Goal: Navigation & Orientation: Find specific page/section

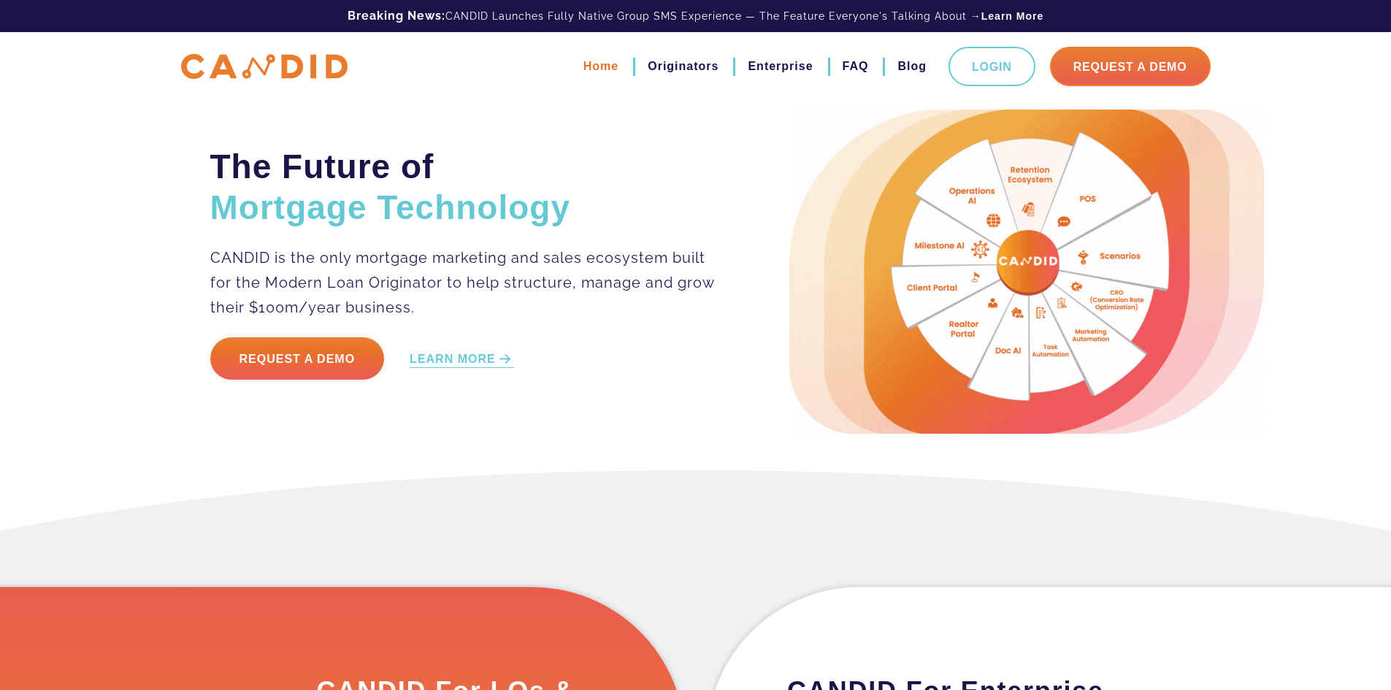
click at [589, 65] on link "Home" at bounding box center [600, 66] width 35 height 25
click at [683, 63] on link "Originators" at bounding box center [683, 66] width 71 height 25
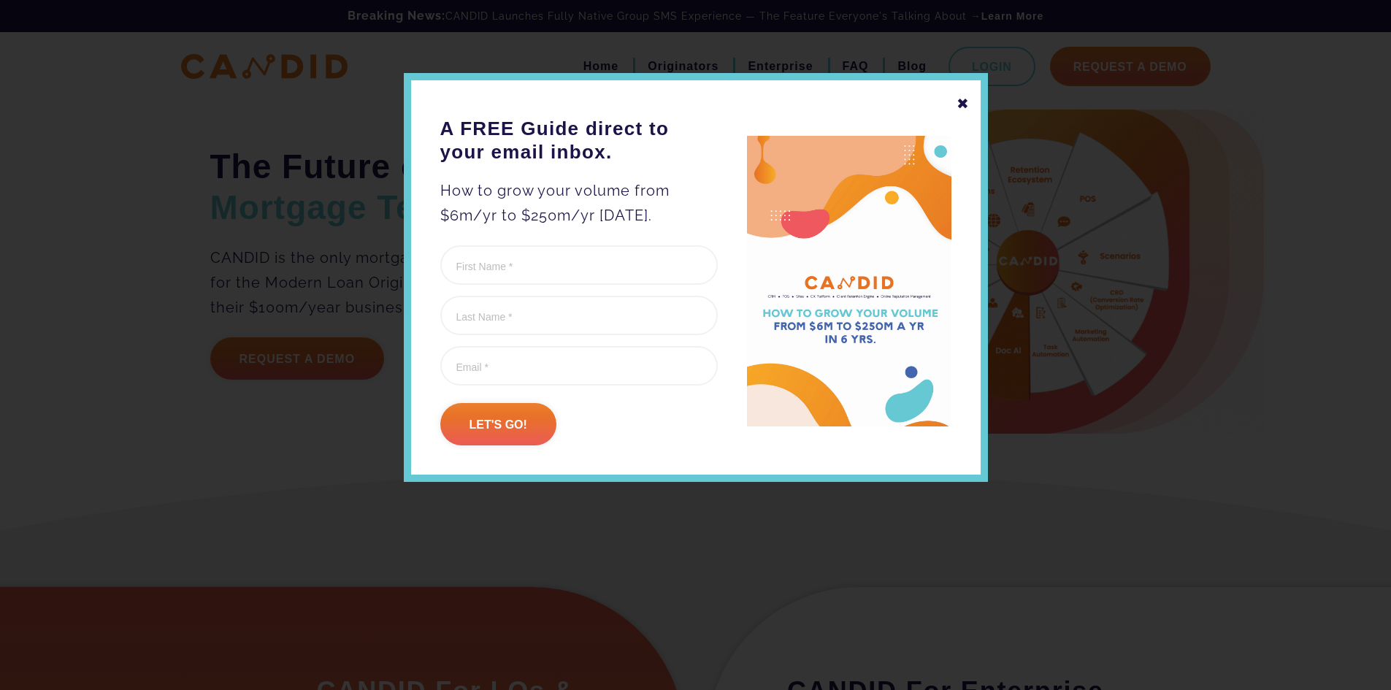
click at [959, 108] on div "✖" at bounding box center [963, 103] width 13 height 25
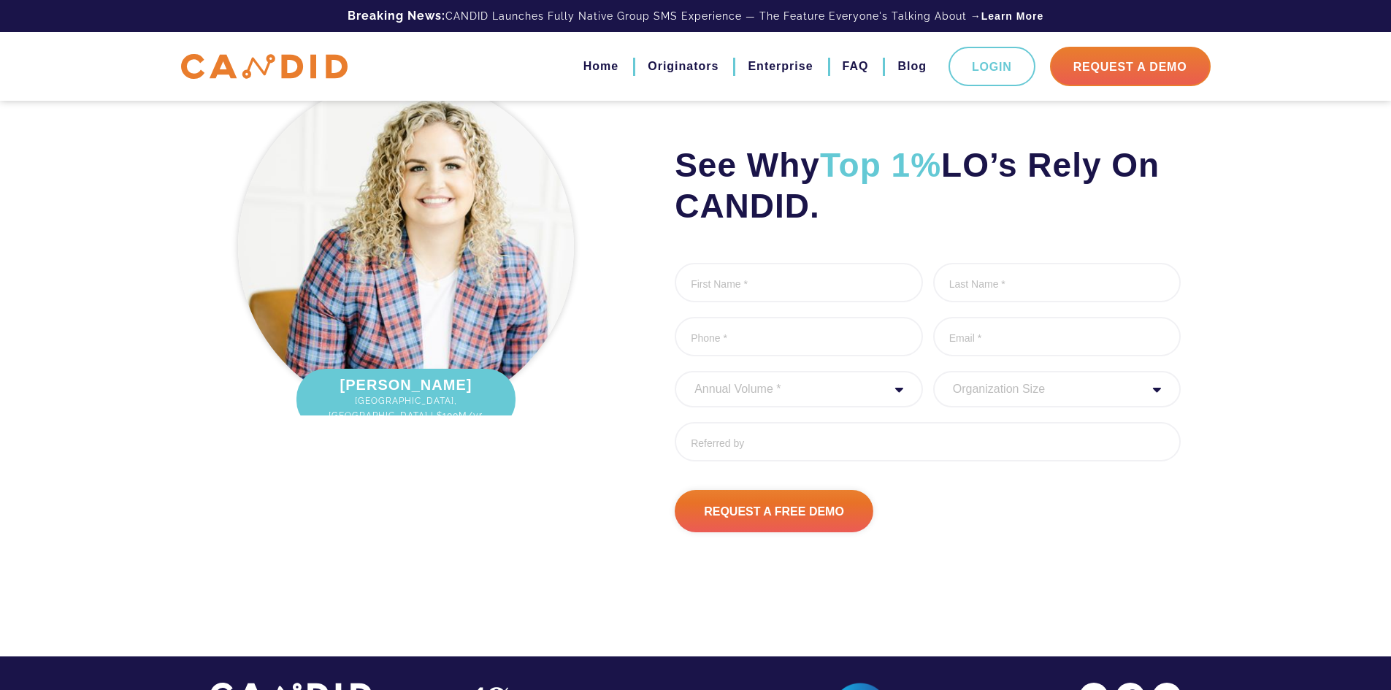
scroll to position [4870, 0]
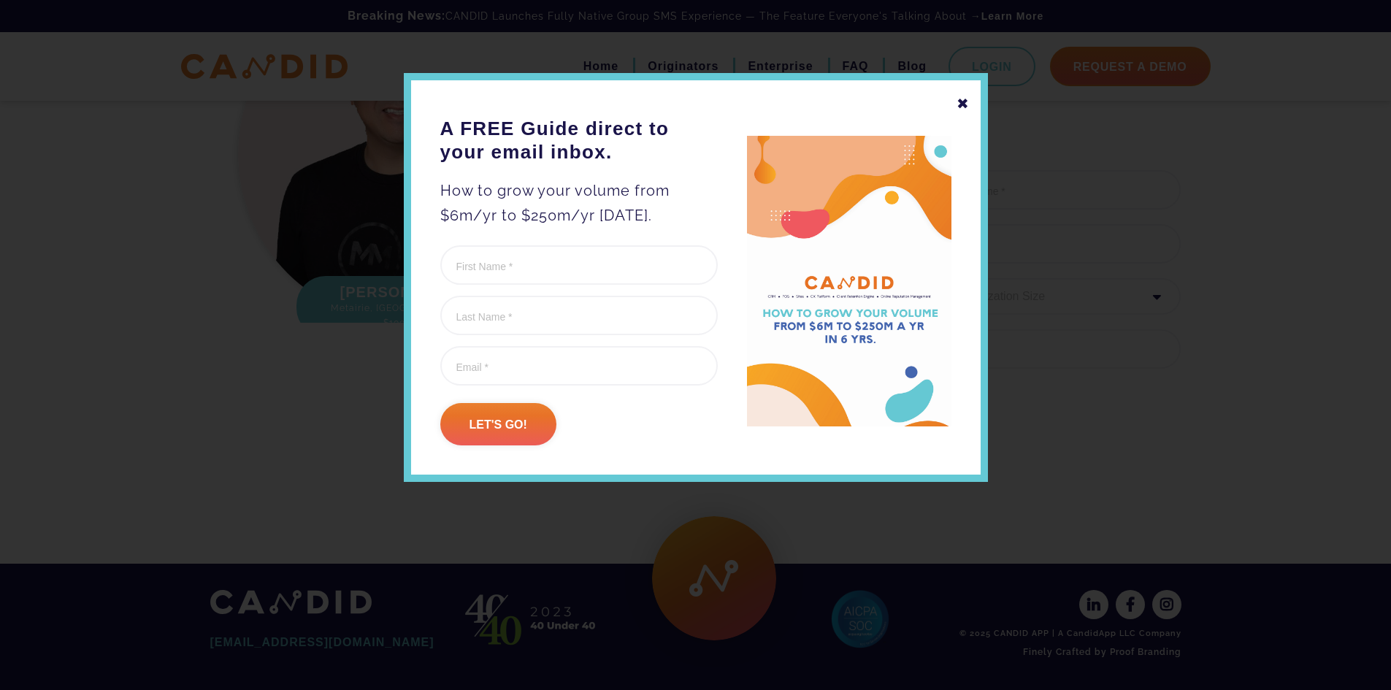
click at [962, 103] on div "✖" at bounding box center [963, 103] width 13 height 25
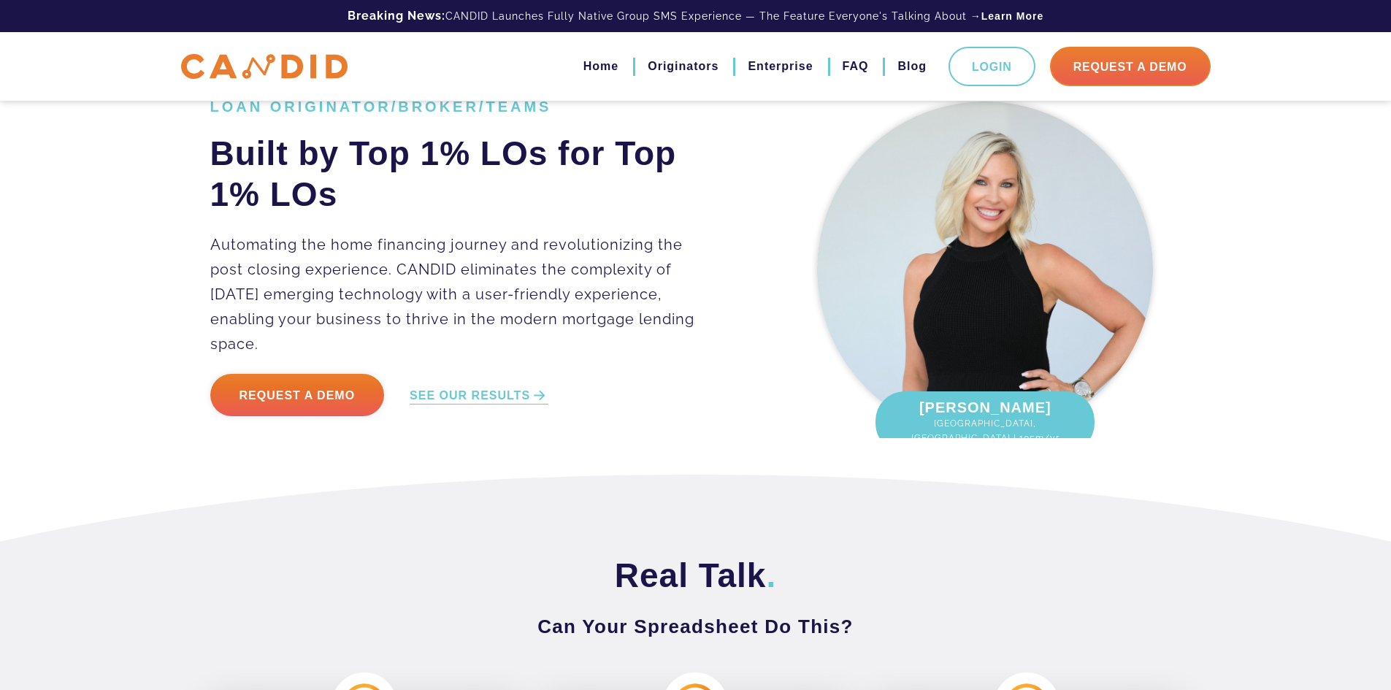
scroll to position [0, 0]
